Goal: Task Accomplishment & Management: Manage account settings

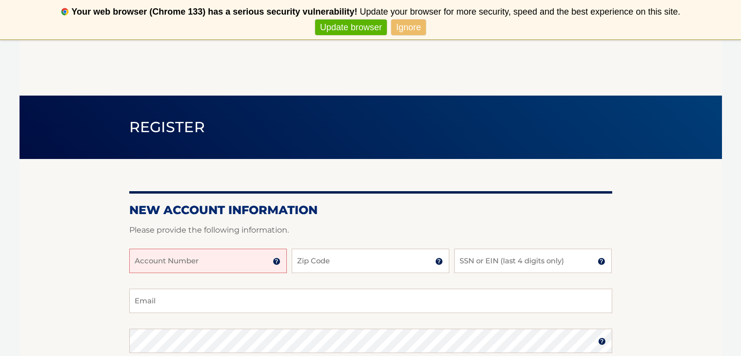
scroll to position [98, 0]
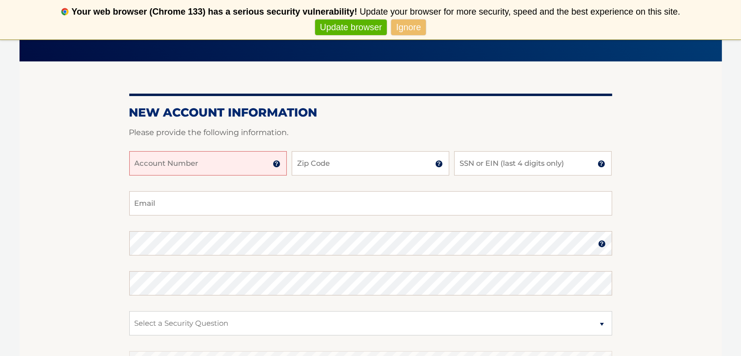
click at [212, 161] on input "Account Number" at bounding box center [207, 163] width 157 height 24
type input "44456030793"
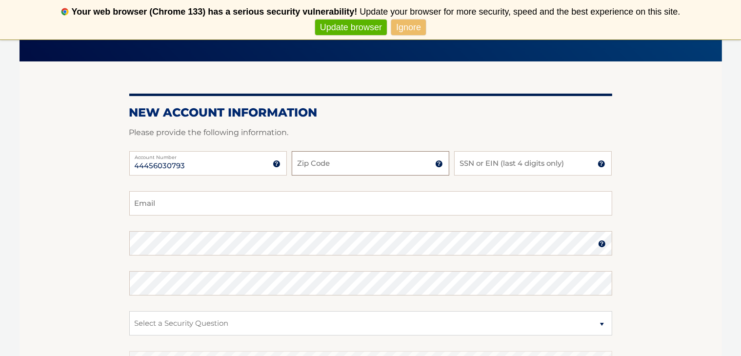
click at [303, 158] on input "Zip Code" at bounding box center [370, 163] width 157 height 24
type input "11735"
click at [513, 162] on input "SSN or EIN (last 4 digits only)" at bounding box center [532, 163] width 157 height 24
type input "6007"
click at [229, 201] on input "Email" at bounding box center [370, 203] width 483 height 24
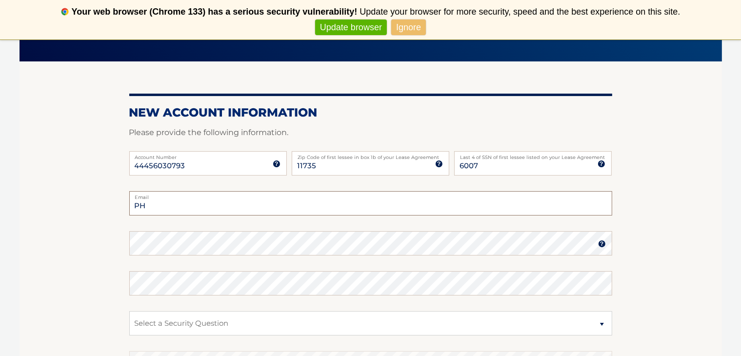
type input "P"
click at [225, 207] on input "philfray23@gmqa" at bounding box center [370, 203] width 483 height 24
type input "philfray23@gmail.com"
click at [122, 256] on section "New Account Information Please provide the following information. 44456030793 A…" at bounding box center [371, 251] width 702 height 381
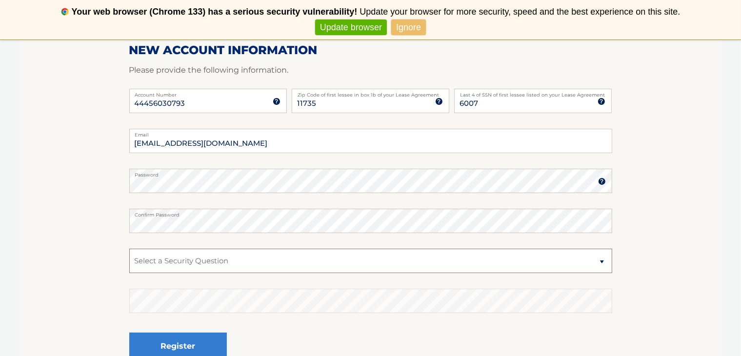
click at [202, 262] on select "Select a Security Question What was the name of your elementary school? What is…" at bounding box center [370, 261] width 483 height 24
select select "1"
click at [129, 249] on select "Select a Security Question What was the name of your elementary school? What is…" at bounding box center [370, 261] width 483 height 24
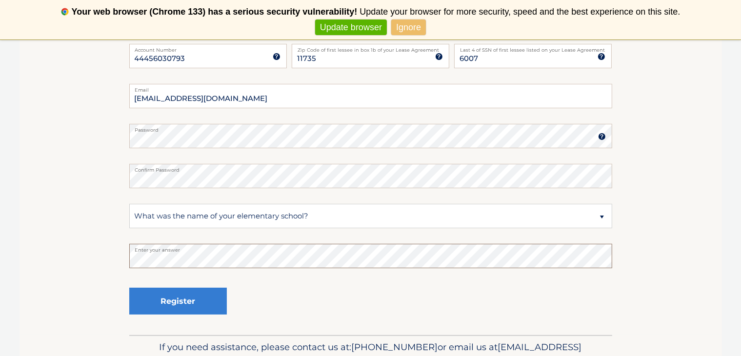
scroll to position [205, 0]
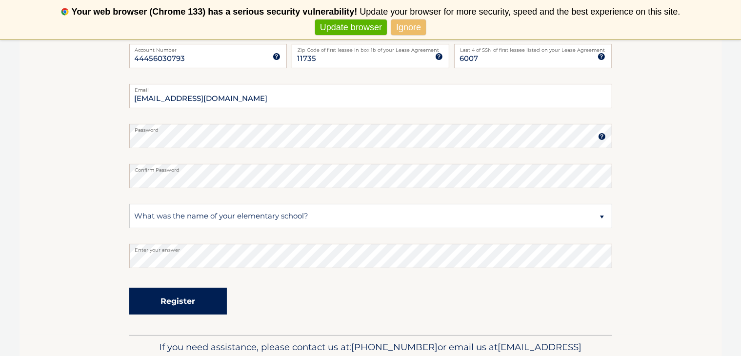
click at [181, 308] on button "Register" at bounding box center [178, 301] width 98 height 27
click at [185, 297] on button "Register" at bounding box center [178, 301] width 98 height 27
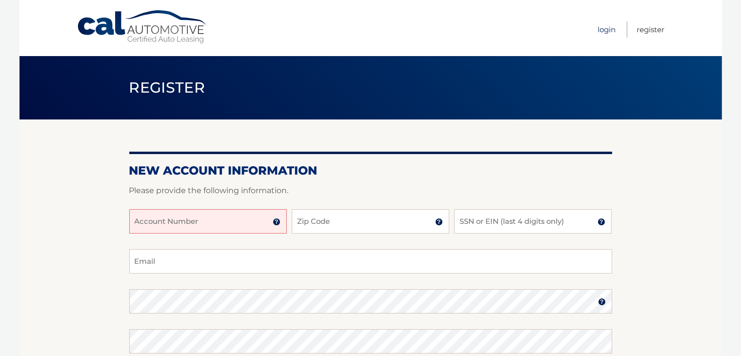
click at [603, 28] on link "Login" at bounding box center [607, 29] width 18 height 16
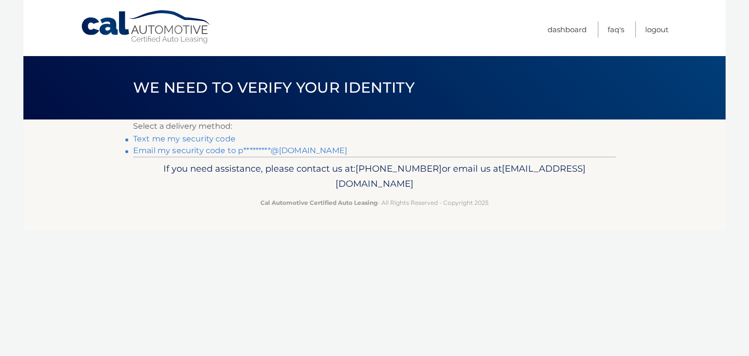
click at [179, 139] on link "Text me my security code" at bounding box center [184, 138] width 102 height 9
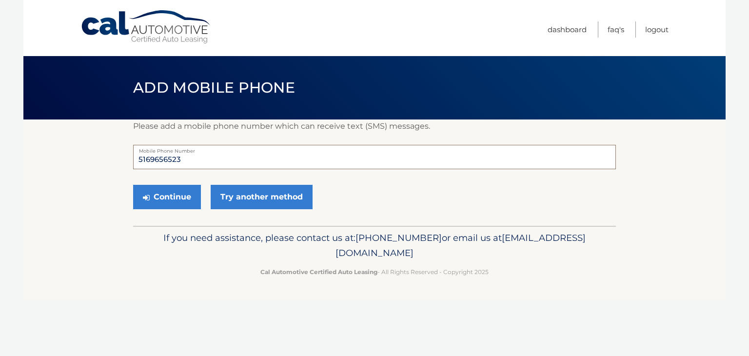
click at [240, 157] on input "5169656523" at bounding box center [374, 157] width 483 height 24
click at [185, 191] on button "Continue" at bounding box center [167, 197] width 68 height 24
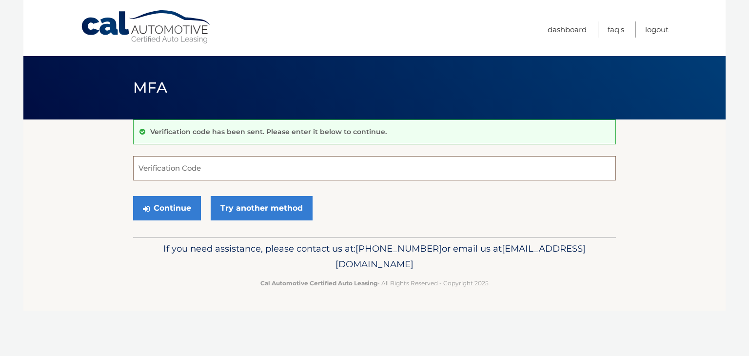
drag, startPoint x: 204, startPoint y: 163, endPoint x: 199, endPoint y: 173, distance: 10.9
click at [204, 163] on input "Verification Code" at bounding box center [374, 168] width 483 height 24
type input "412236"
click at [188, 209] on button "Continue" at bounding box center [167, 208] width 68 height 24
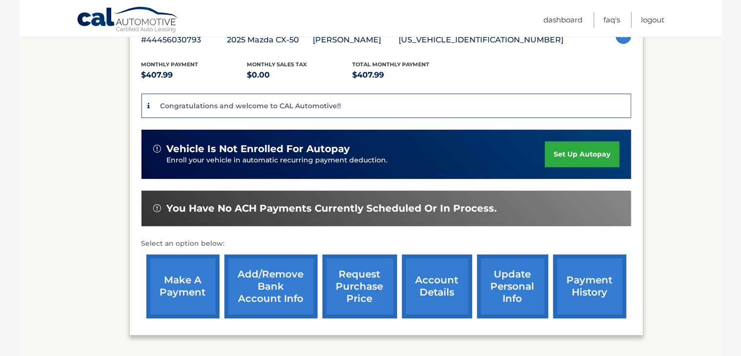
scroll to position [195, 0]
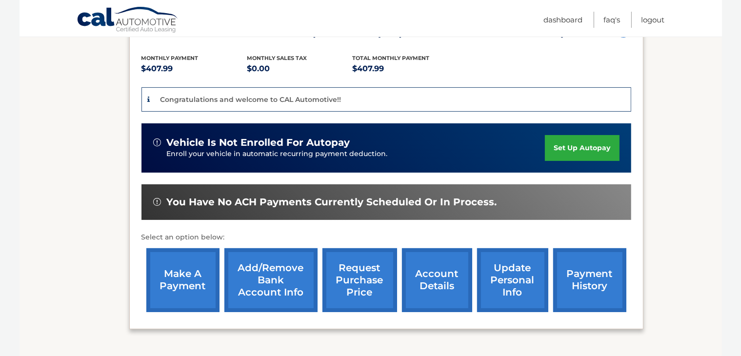
click at [586, 141] on link "set up autopay" at bounding box center [582, 148] width 74 height 26
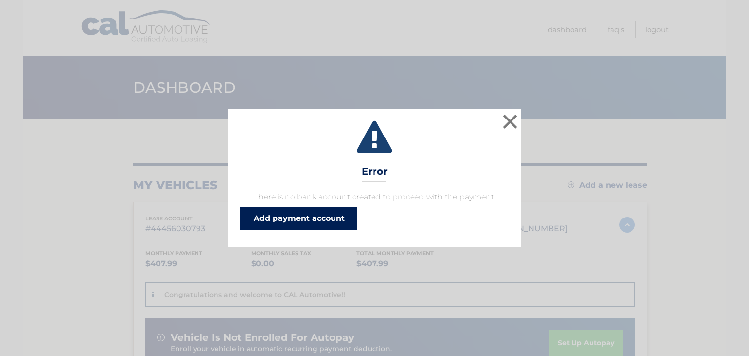
click at [319, 215] on link "Add payment account" at bounding box center [298, 218] width 117 height 23
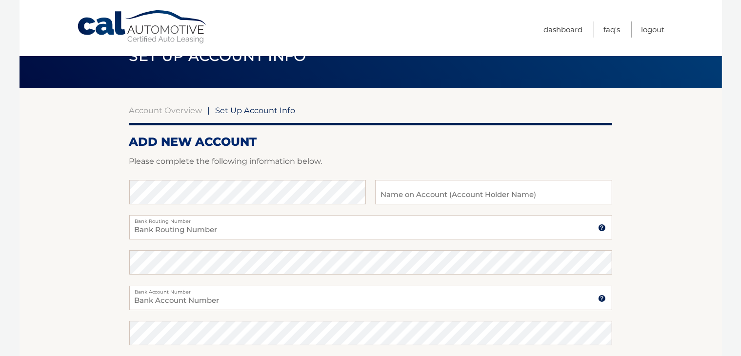
scroll to position [49, 0]
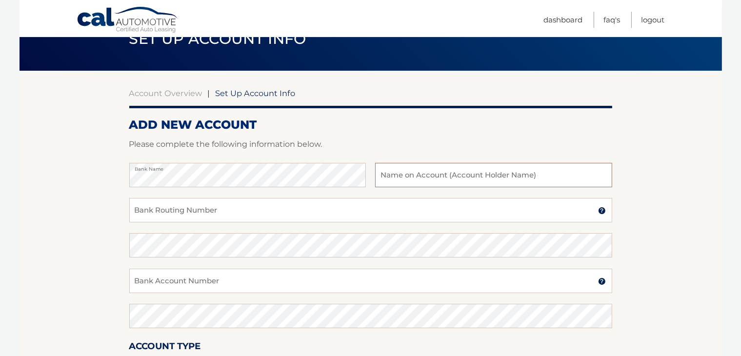
click at [432, 173] on input "text" at bounding box center [493, 175] width 236 height 24
click at [412, 176] on input "Philip R Fraher" at bounding box center [493, 175] width 236 height 24
type input "Philip Fraher"
click at [201, 210] on input "Bank Routing Number" at bounding box center [370, 210] width 483 height 24
type input "021000322"
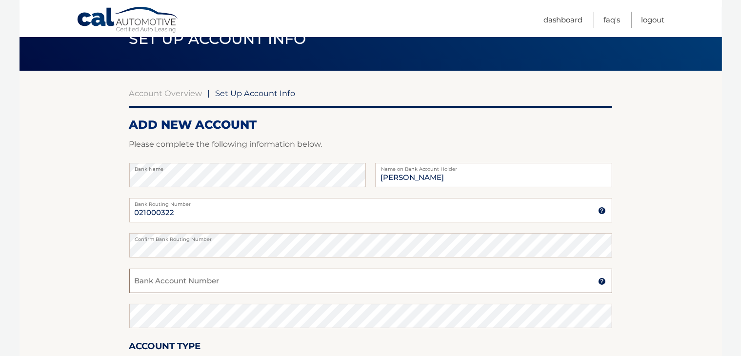
click at [171, 279] on input "Bank Account Number" at bounding box center [370, 281] width 483 height 24
type input "483107032792"
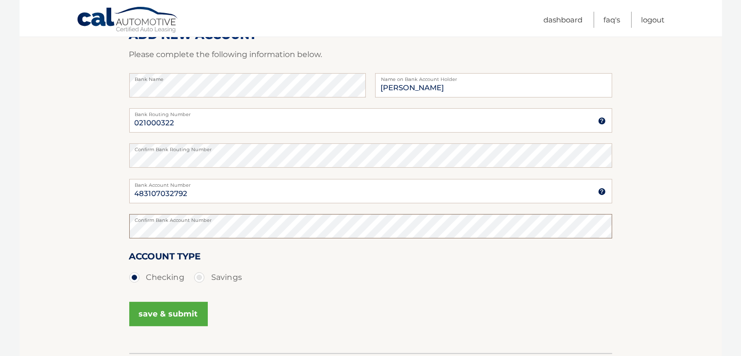
scroll to position [138, 0]
click at [190, 320] on button "save & submit" at bounding box center [168, 314] width 78 height 24
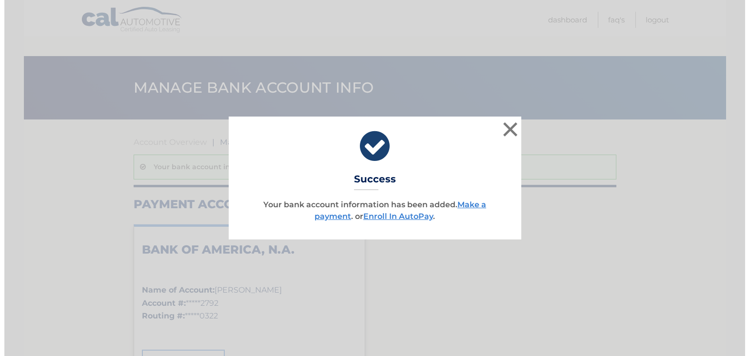
scroll to position [107, 0]
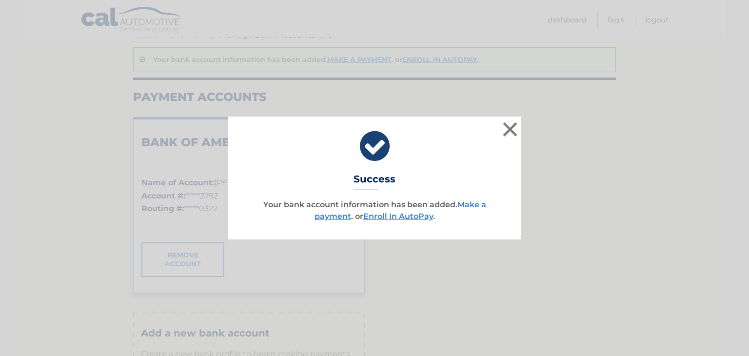
click at [396, 217] on link "Enroll In AutoPay" at bounding box center [398, 216] width 70 height 9
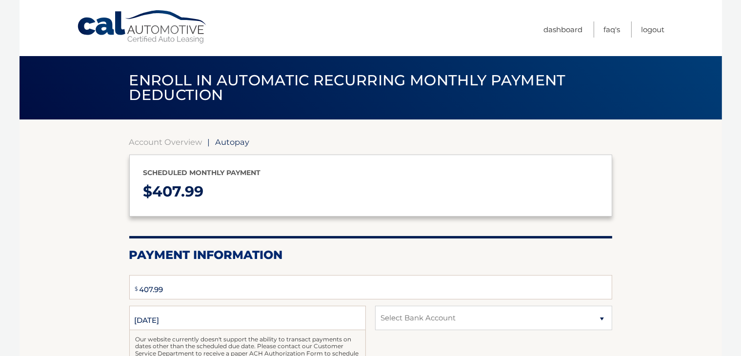
select select "M2FiNDEwMjUtZGM5Yi00ZDc5LTllYzItMmU1N2FlMTI5ODc3"
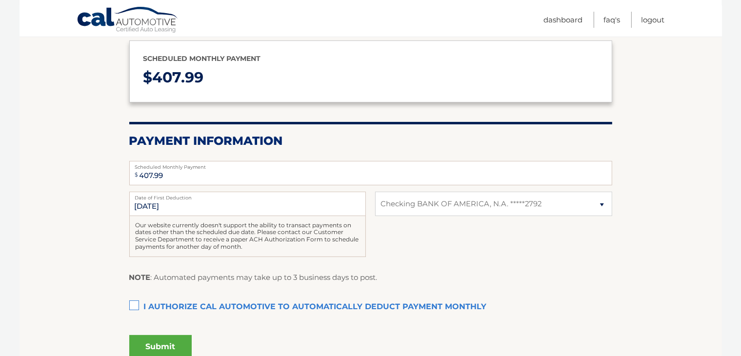
scroll to position [115, 0]
click at [133, 302] on label "I authorize cal automotive to automatically deduct payment monthly This checkbo…" at bounding box center [370, 307] width 483 height 20
click at [0, 0] on input "I authorize cal automotive to automatically deduct payment monthly This checkbo…" at bounding box center [0, 0] width 0 height 0
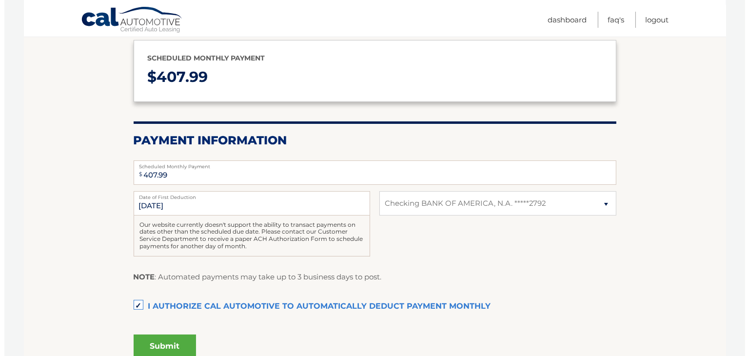
scroll to position [121, 0]
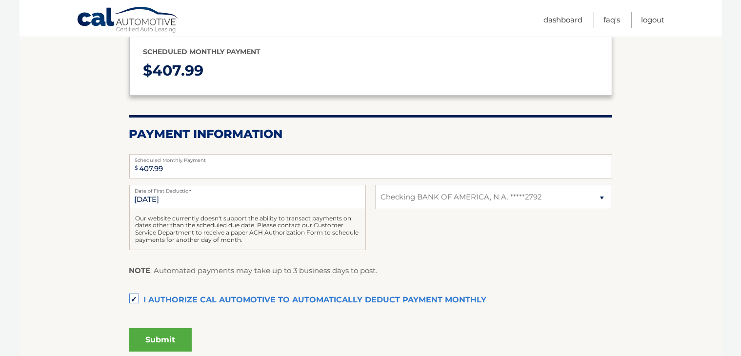
click at [178, 337] on button "Submit" at bounding box center [160, 339] width 62 height 23
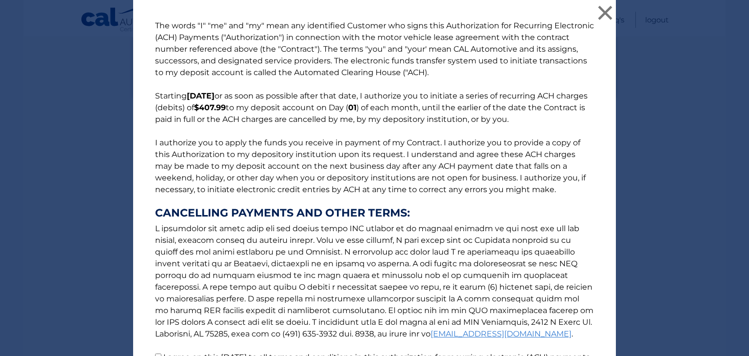
scroll to position [105, 0]
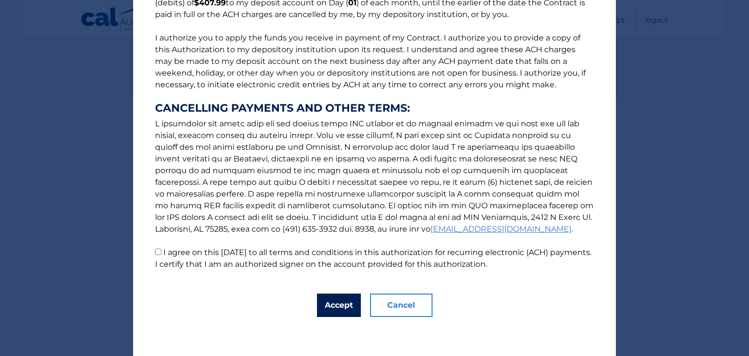
click at [324, 301] on button "Accept" at bounding box center [339, 304] width 44 height 23
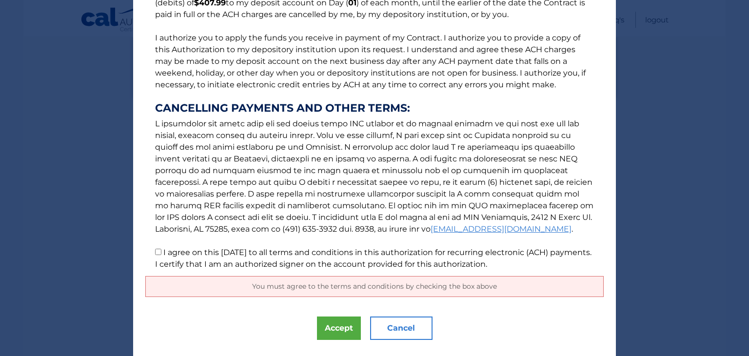
click at [155, 252] on input "I agree on this 10/14/2025 to all terms and conditions in this authorization fo…" at bounding box center [158, 252] width 6 height 6
checkbox input "true"
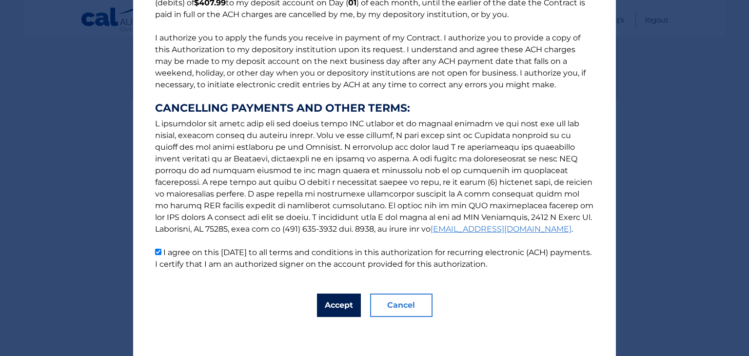
click at [335, 307] on button "Accept" at bounding box center [339, 304] width 44 height 23
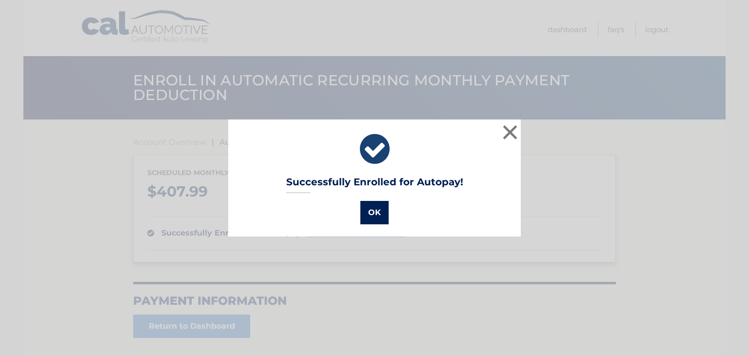
click at [376, 214] on button "OK" at bounding box center [374, 212] width 28 height 23
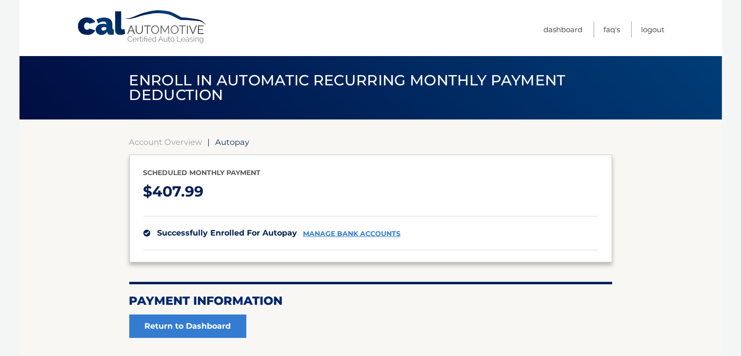
click at [277, 37] on nav "Menu Dashboard FAQ's Logout" at bounding box center [440, 28] width 449 height 56
click at [665, 11] on div "Cal Automotive Menu Dashboard FAQ's Logout" at bounding box center [371, 28] width 702 height 56
click at [659, 30] on link "Logout" at bounding box center [652, 29] width 23 height 16
